Goal: Task Accomplishment & Management: Complete application form

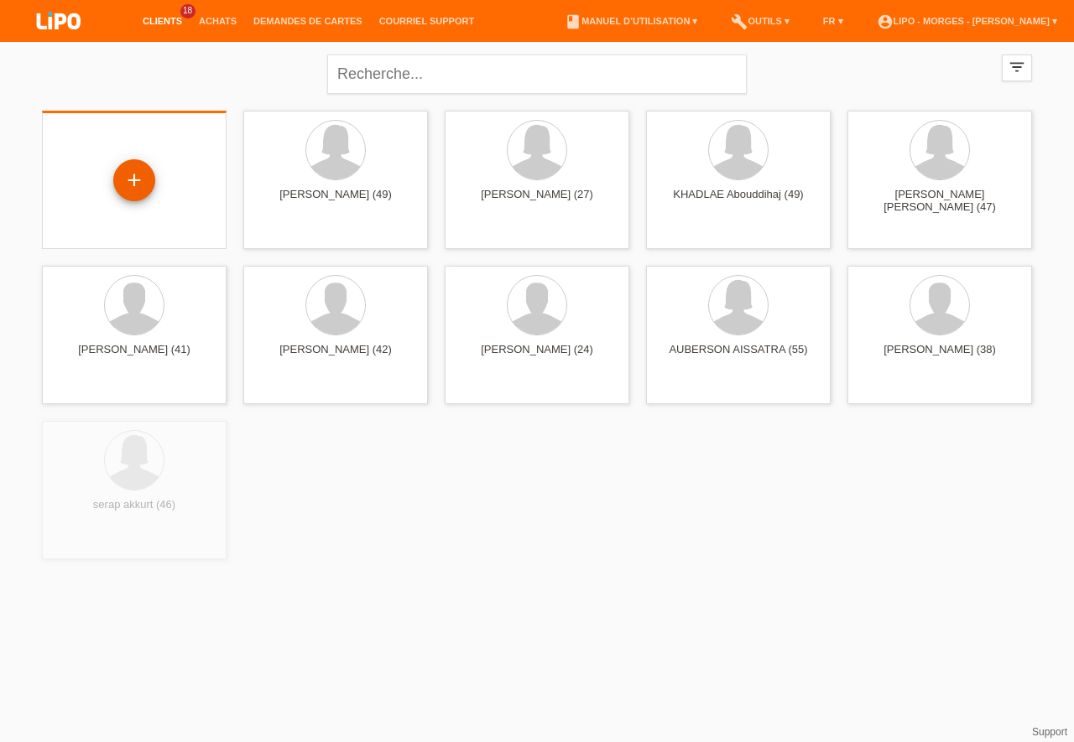
click at [131, 177] on div "+" at bounding box center [134, 180] width 42 height 42
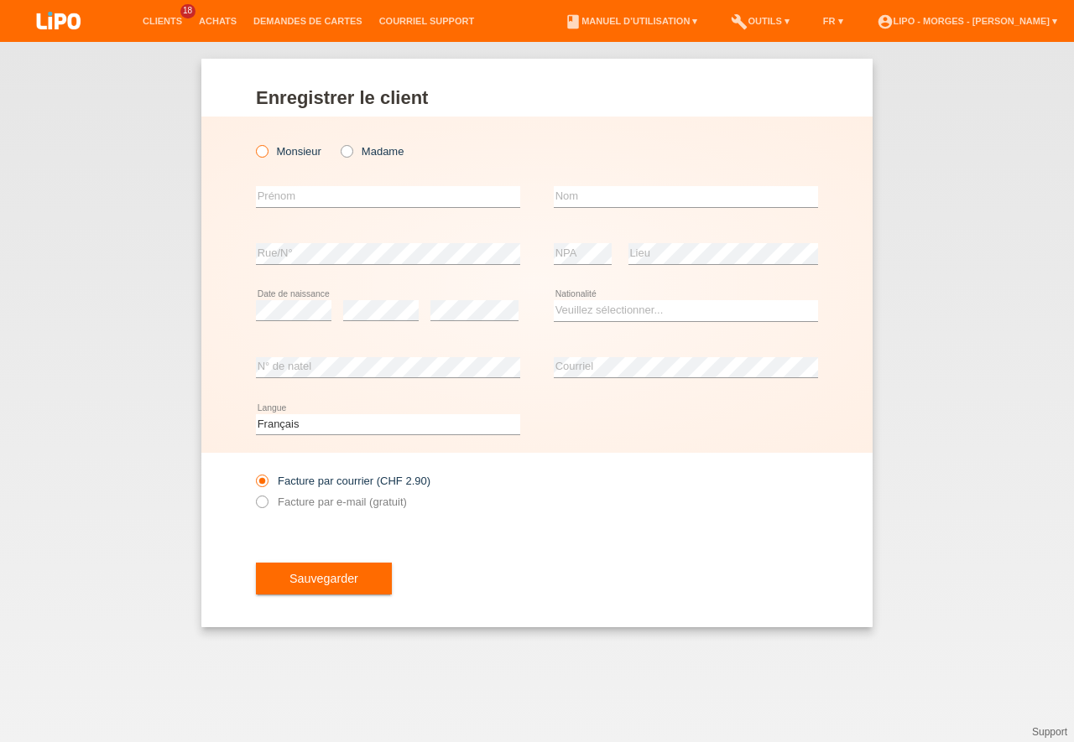
click at [253, 143] on icon at bounding box center [253, 143] width 0 height 0
click at [263, 148] on input "Monsieur" at bounding box center [261, 150] width 11 height 11
radio input "true"
click at [281, 196] on input "text" at bounding box center [388, 196] width 264 height 21
type input "JANIJIC"
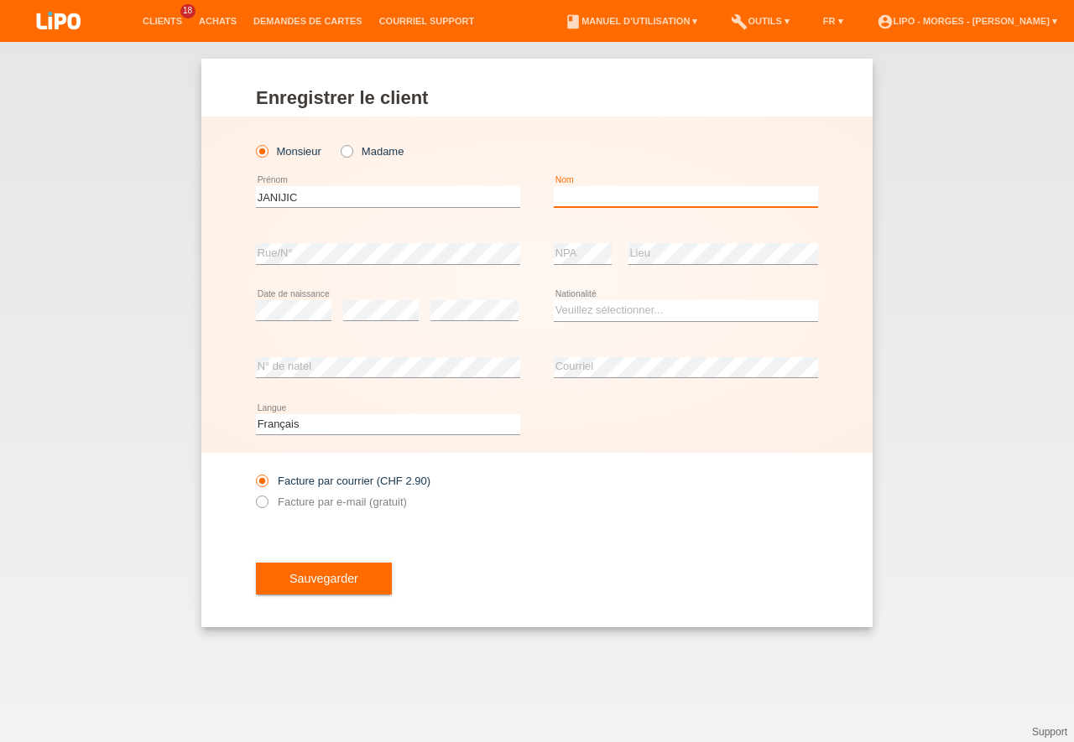
click at [581, 196] on input "text" at bounding box center [686, 196] width 264 height 21
type input "[PERSON_NAME]"
click at [554, 300] on select "Veuillez sélectionner... [GEOGRAPHIC_DATA] [GEOGRAPHIC_DATA] [GEOGRAPHIC_DATA] …" at bounding box center [686, 310] width 264 height 20
select select "BA"
click at [0, 0] on option "Bosnie-Herzégovine" at bounding box center [0, 0] width 0 height 0
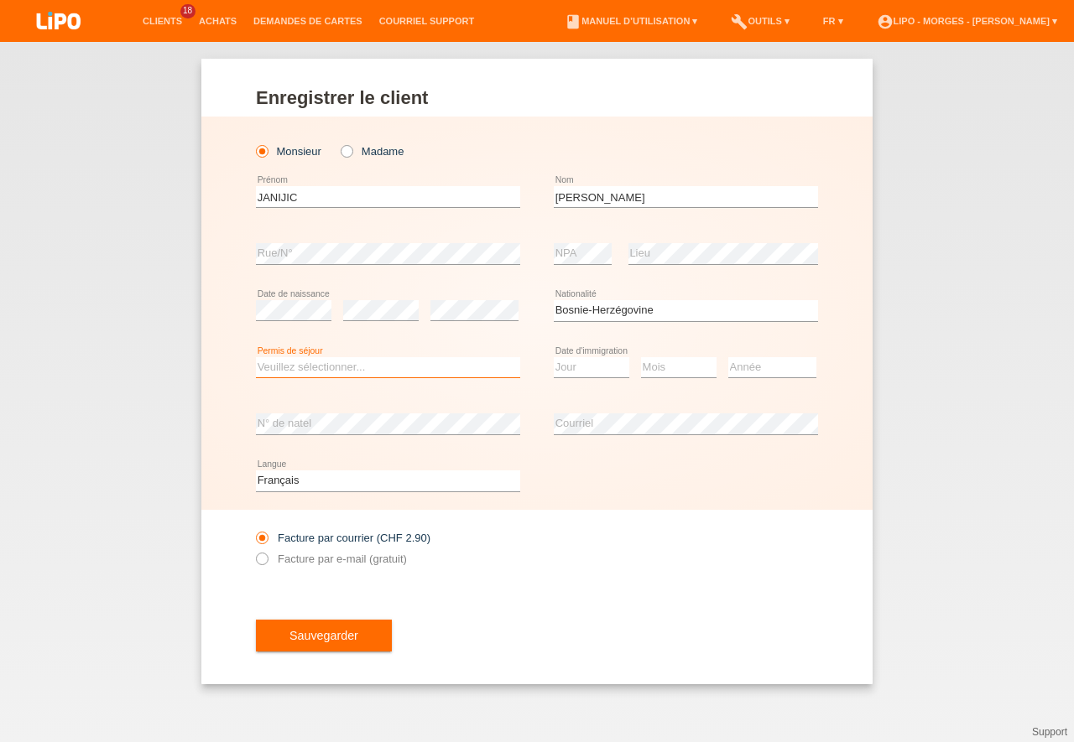
click at [256, 357] on select "Veuillez sélectionner... C B B - Statut de réfugié Autre" at bounding box center [388, 367] width 264 height 20
select select "C"
click at [0, 0] on option "C" at bounding box center [0, 0] width 0 height 0
click at [554, 357] on select "Jour 01 02 03 04 05 06 07 08 09 10 11" at bounding box center [592, 367] width 76 height 20
